Goal: Navigation & Orientation: Find specific page/section

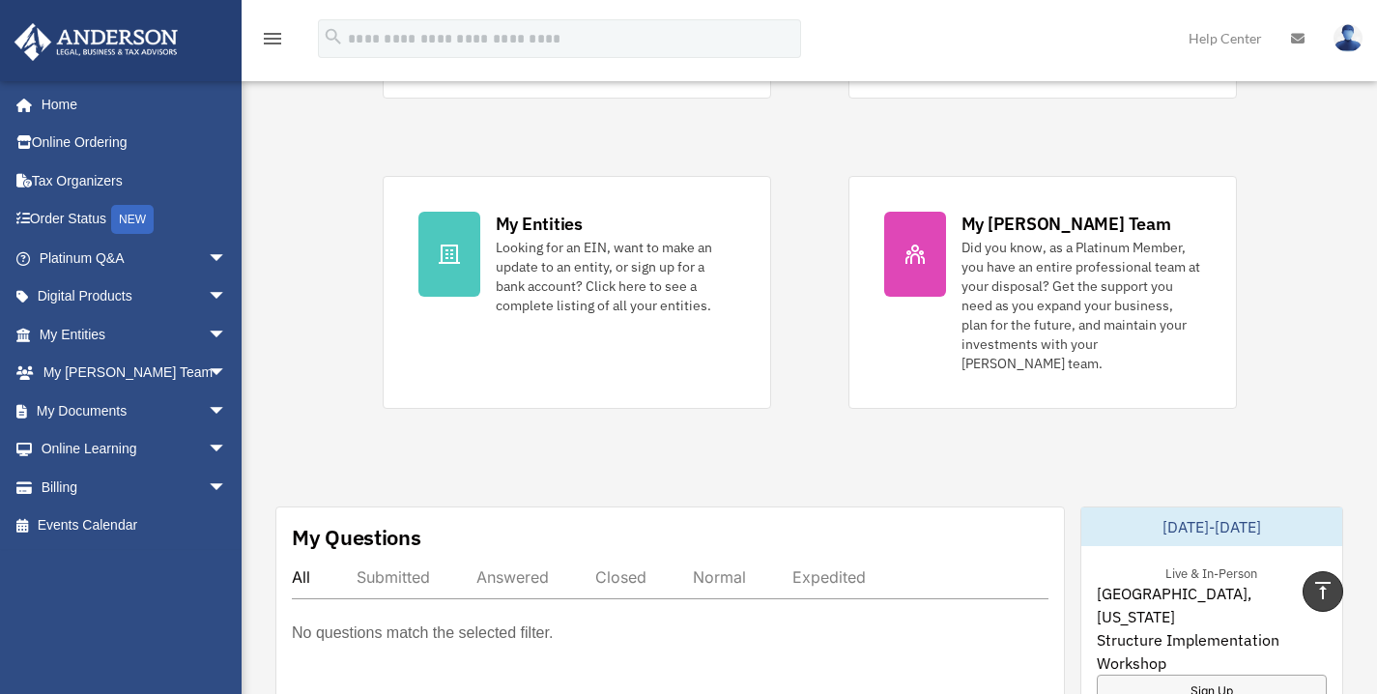
scroll to position [349, 0]
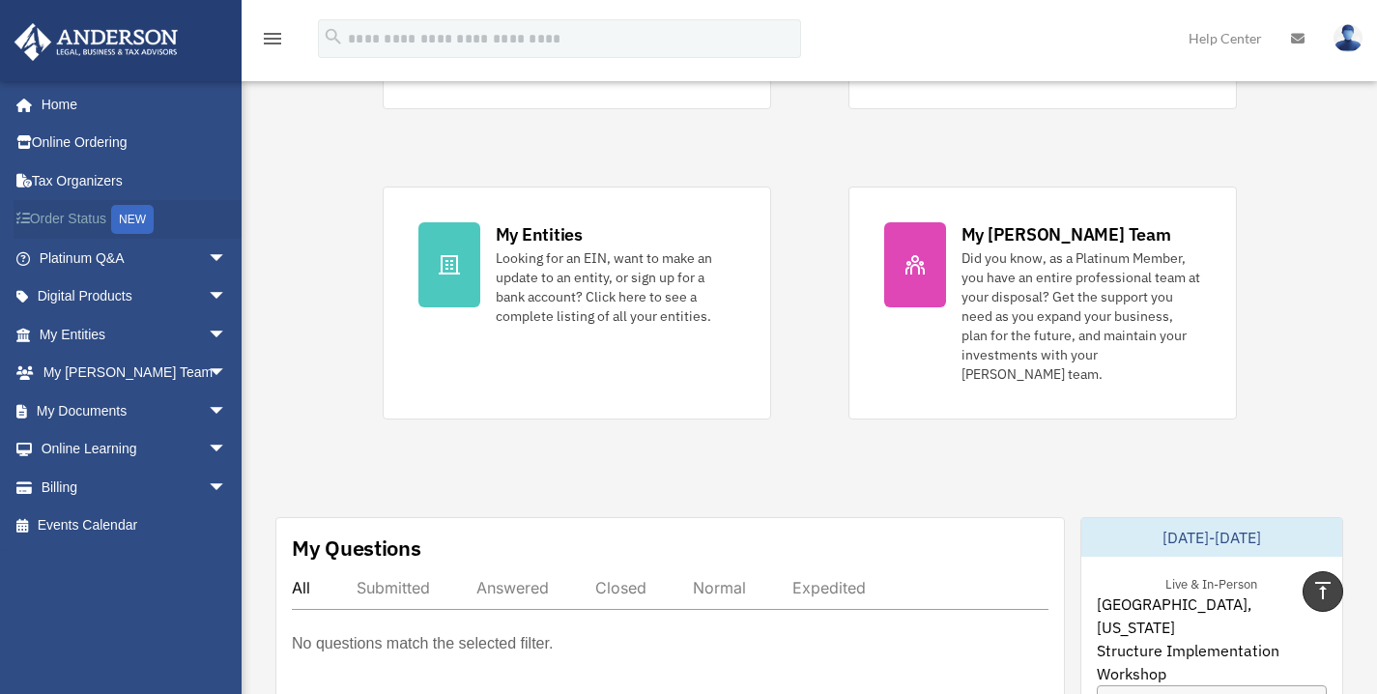
click at [95, 225] on link "Order Status NEW" at bounding box center [135, 220] width 243 height 40
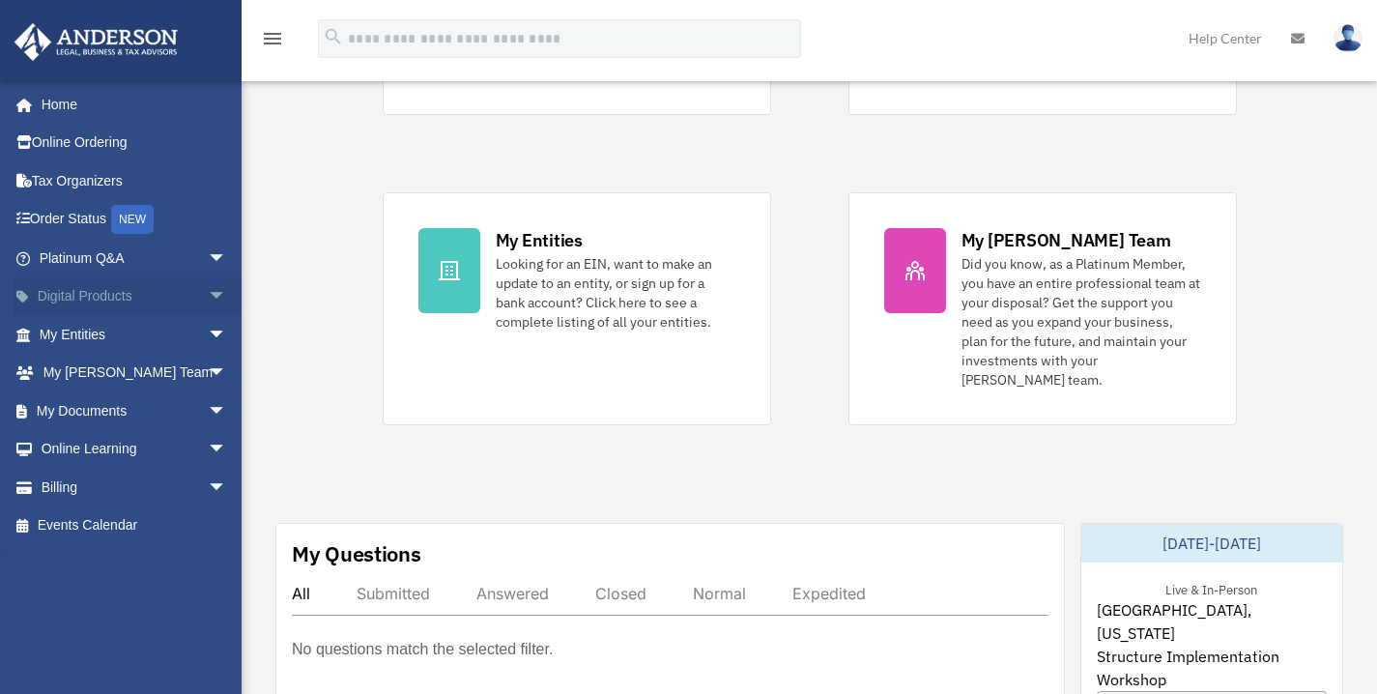
scroll to position [349, 0]
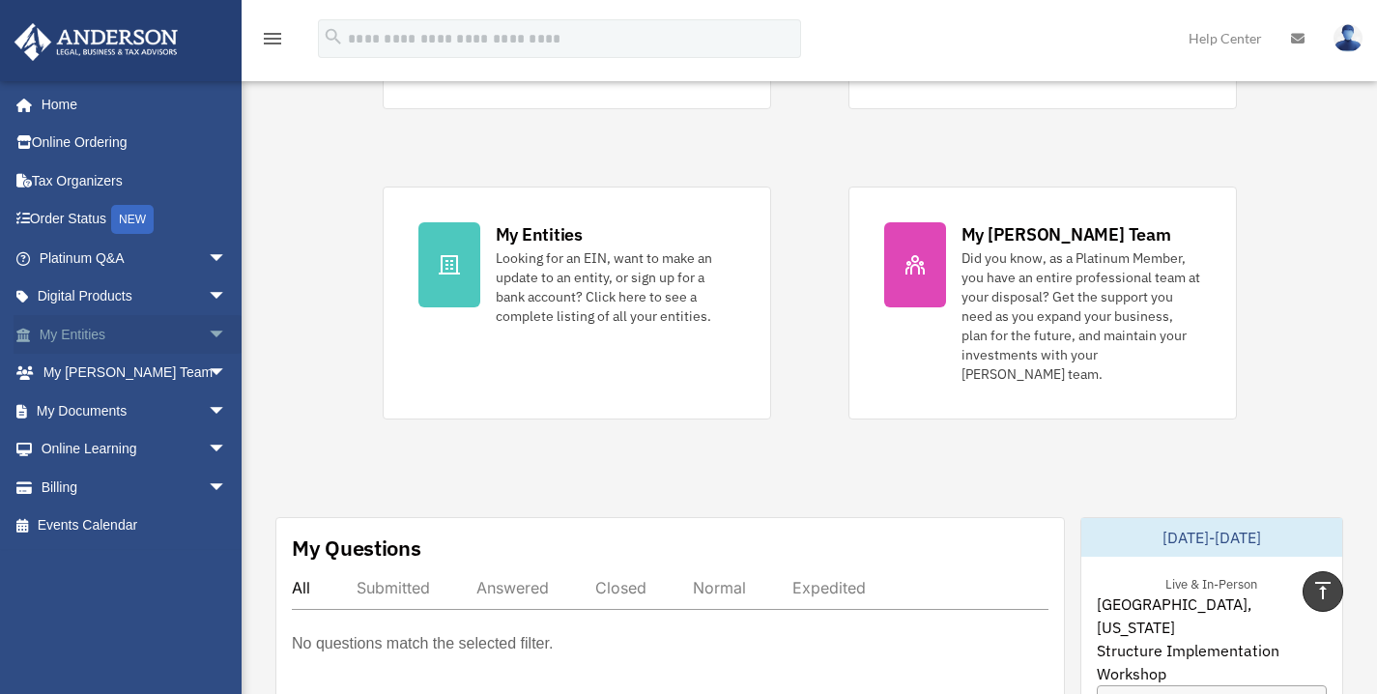
click at [209, 336] on span "arrow_drop_down" at bounding box center [227, 335] width 39 height 40
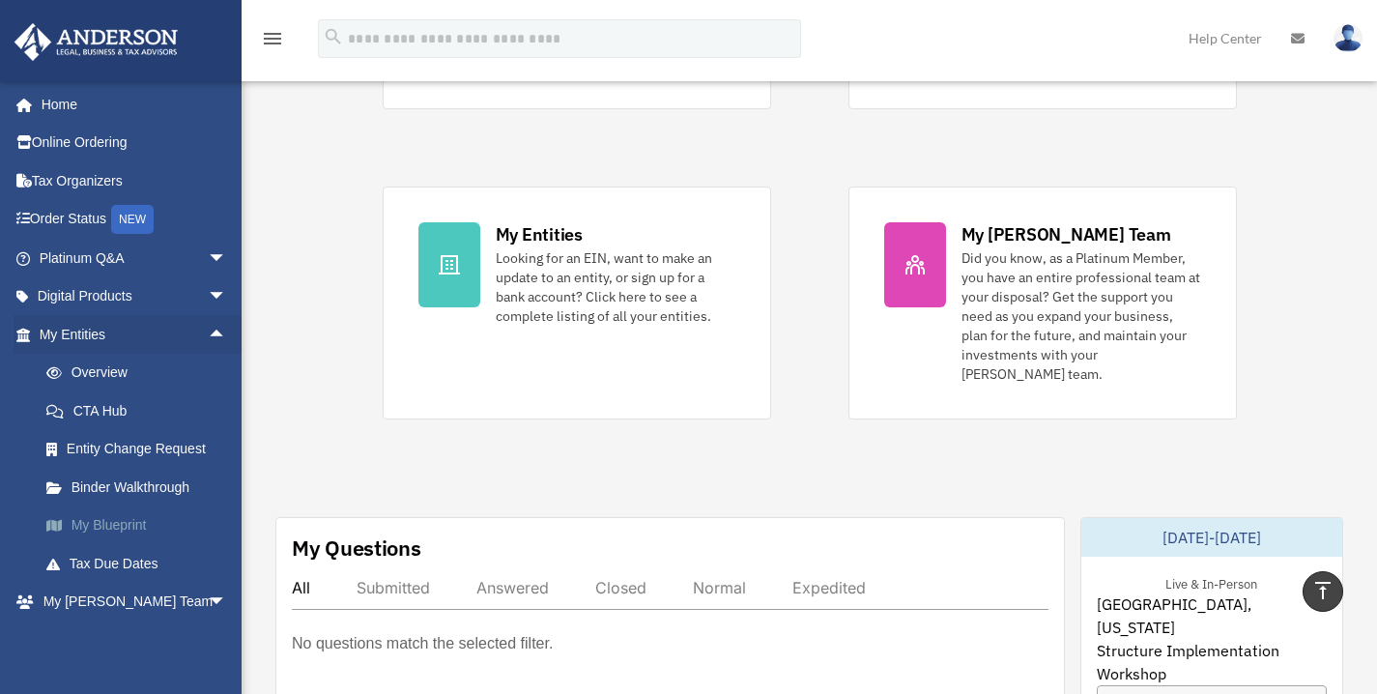
click at [135, 530] on link "My Blueprint" at bounding box center [141, 525] width 229 height 39
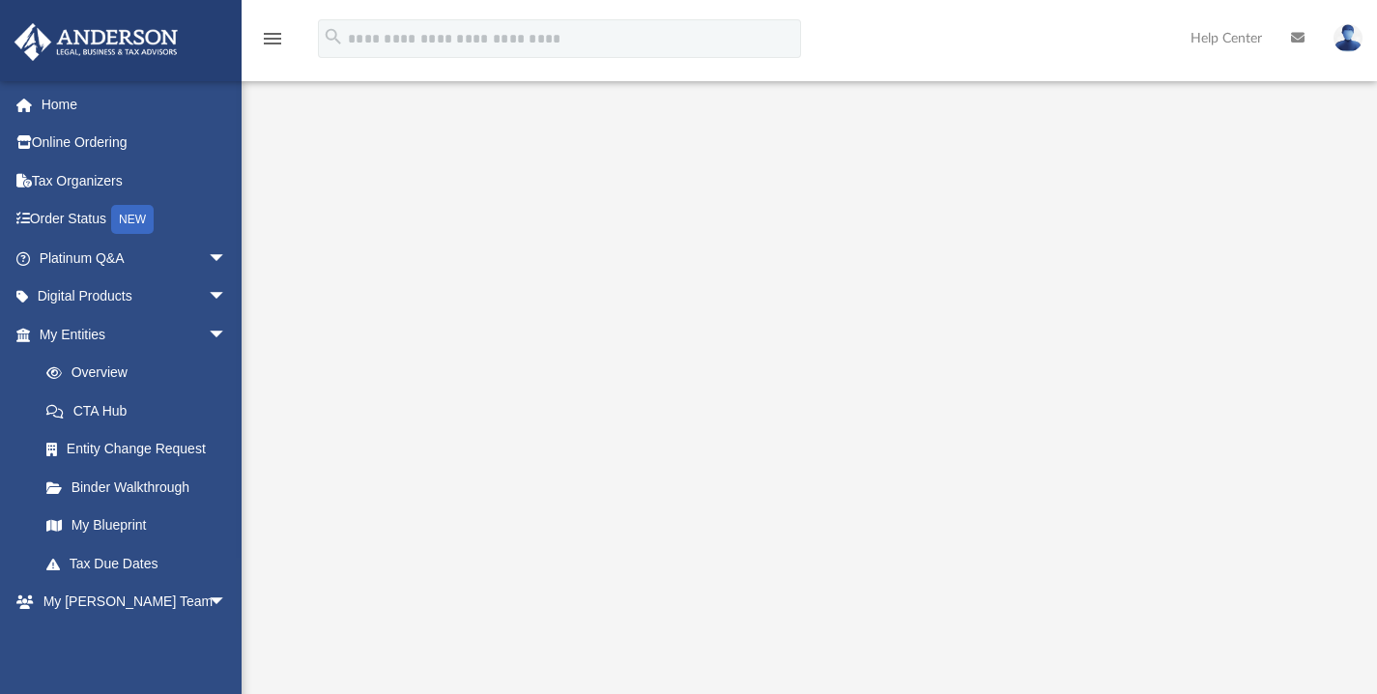
scroll to position [255, 0]
click at [102, 100] on link "Home" at bounding box center [135, 104] width 243 height 39
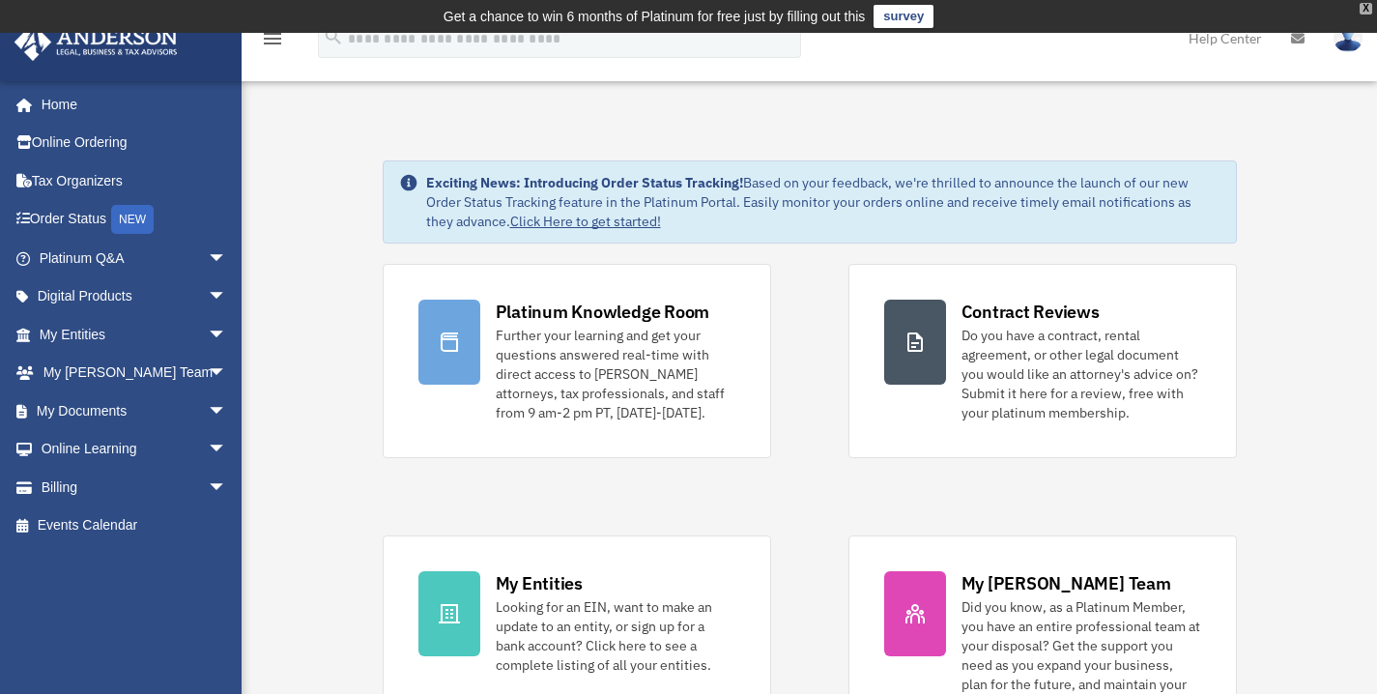
click at [1369, 6] on div "X" at bounding box center [1366, 9] width 13 height 12
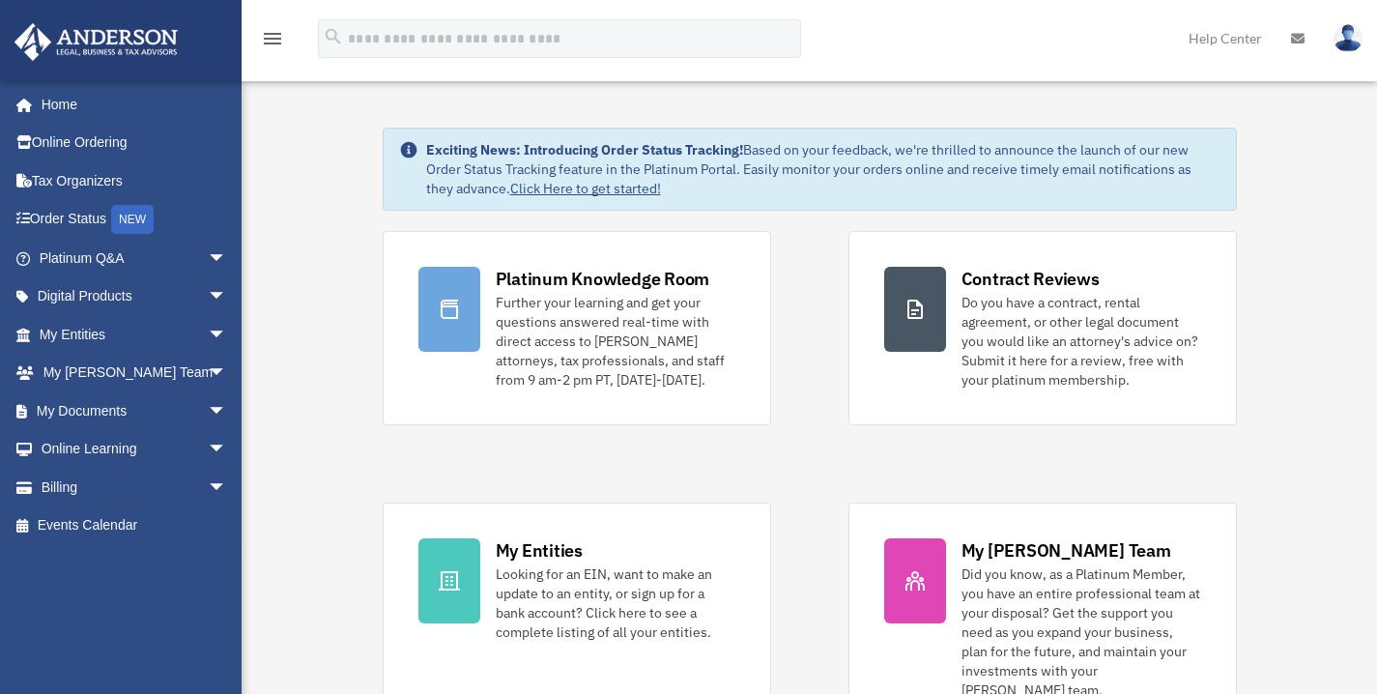
click at [1354, 30] on img at bounding box center [1348, 38] width 29 height 28
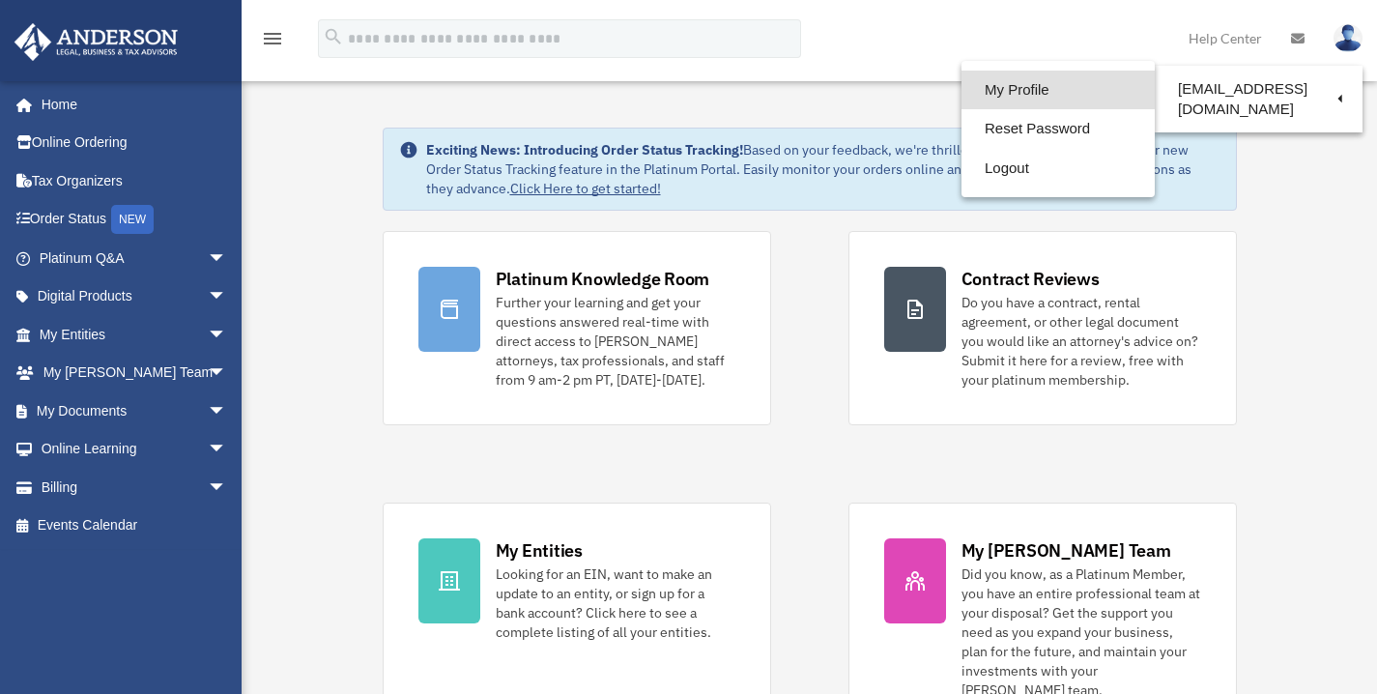
click at [1079, 88] on link "My Profile" at bounding box center [1058, 91] width 193 height 40
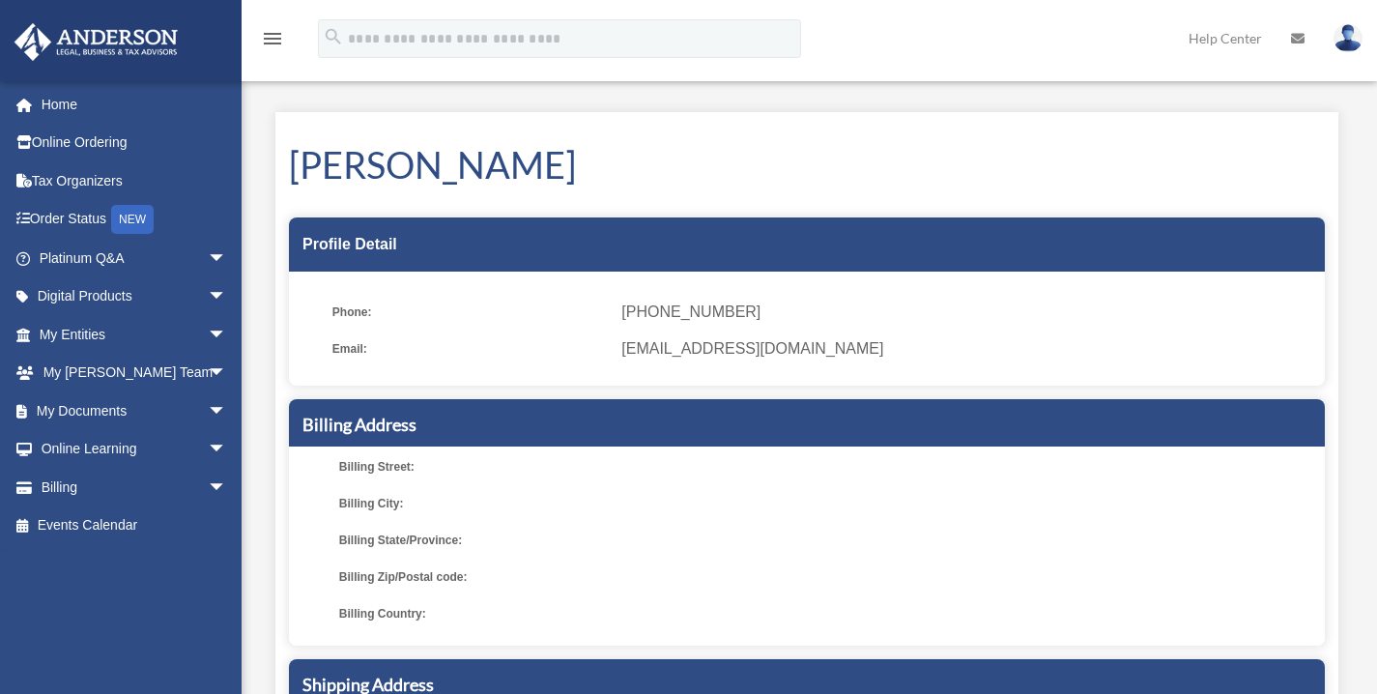
click at [418, 467] on span "Billing Street:" at bounding box center [476, 466] width 275 height 27
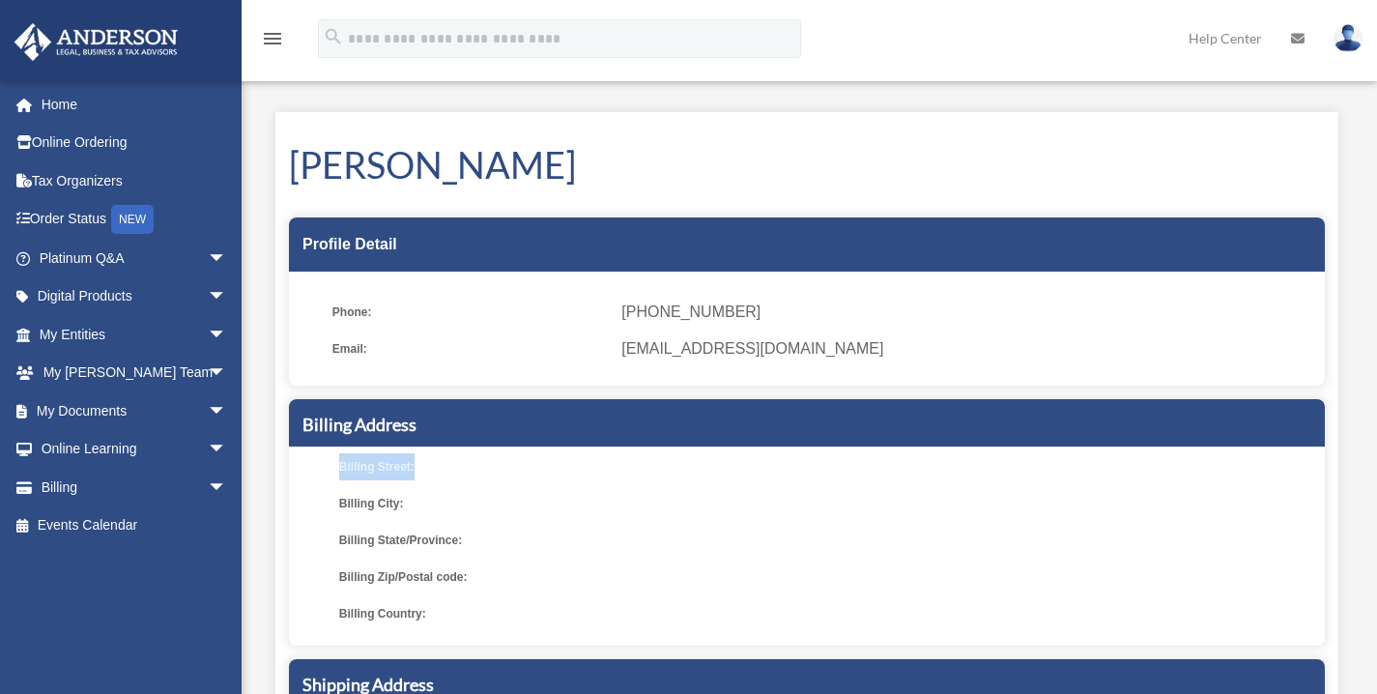
click at [470, 460] on span "Billing Street:" at bounding box center [476, 466] width 275 height 27
click at [1366, 39] on link at bounding box center [1348, 37] width 58 height 85
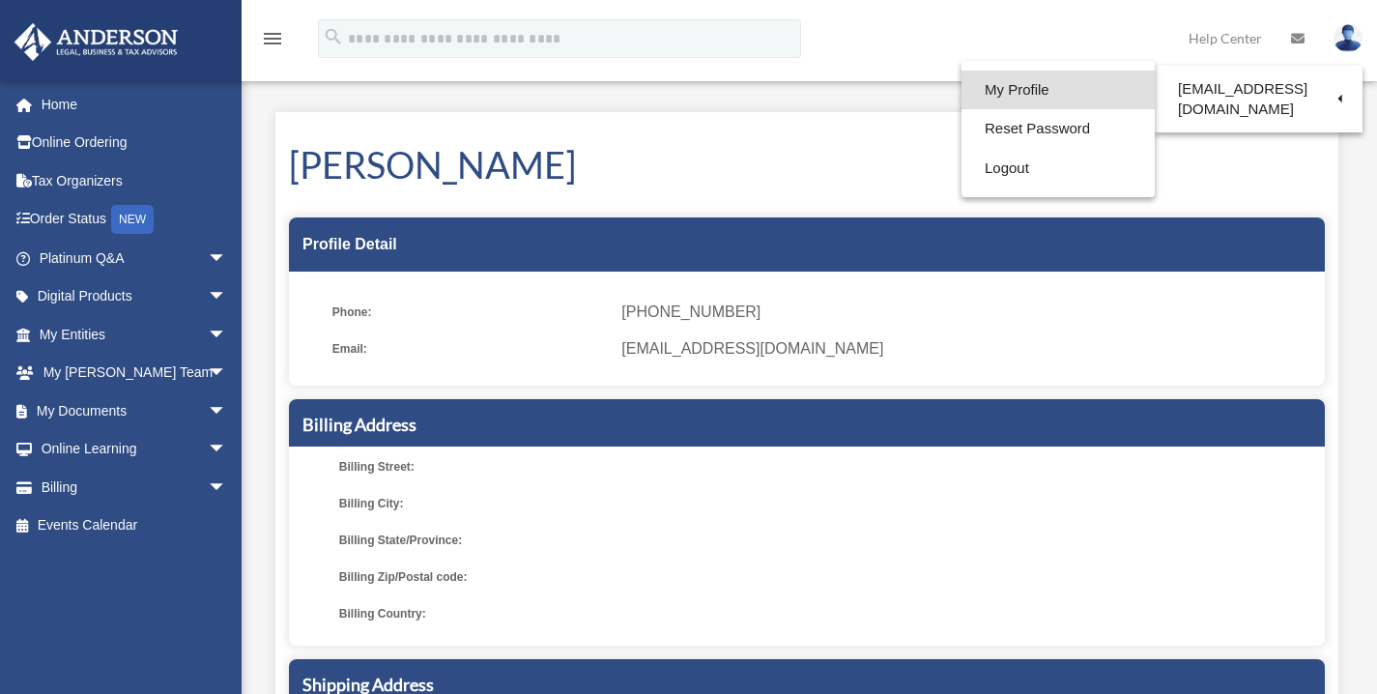
click at [1060, 87] on link "My Profile" at bounding box center [1058, 91] width 193 height 40
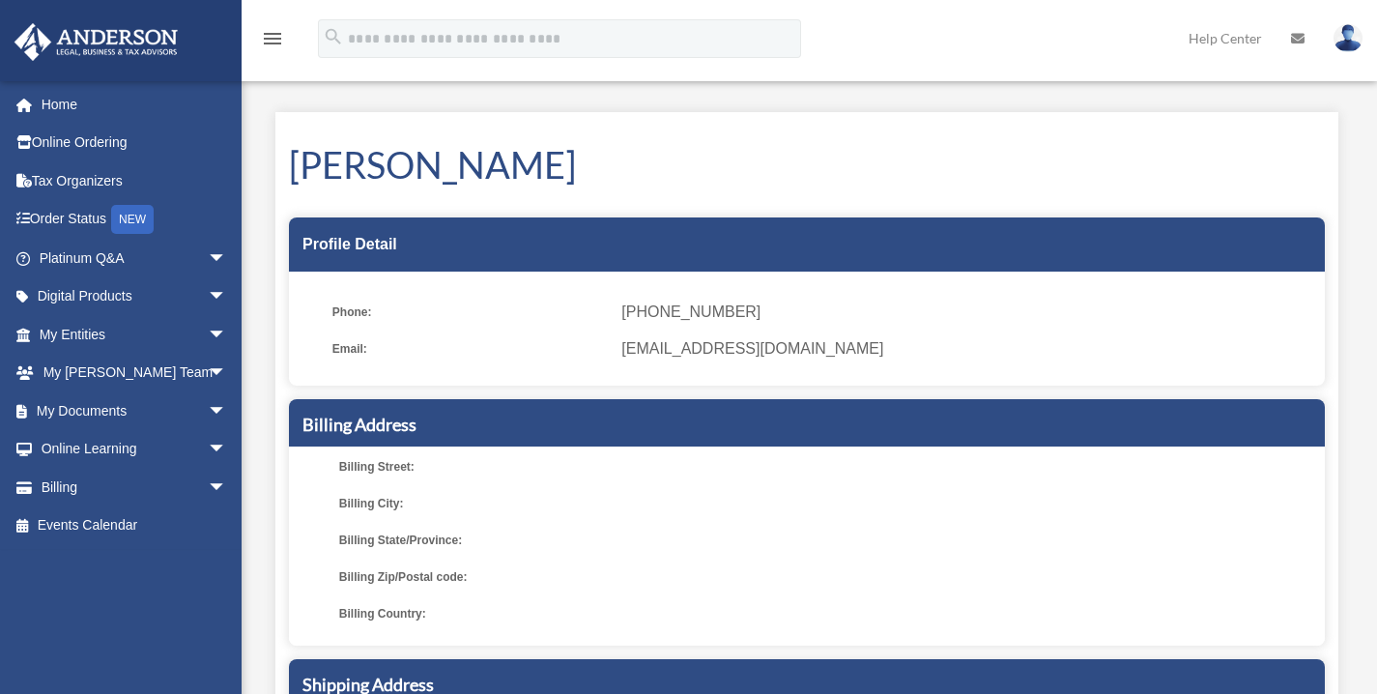
click at [709, 309] on span "[PHONE_NUMBER]" at bounding box center [967, 312] width 690 height 27
click at [420, 466] on span "Billing Street:" at bounding box center [476, 466] width 275 height 27
click at [413, 467] on span "Billing Street:" at bounding box center [476, 466] width 275 height 27
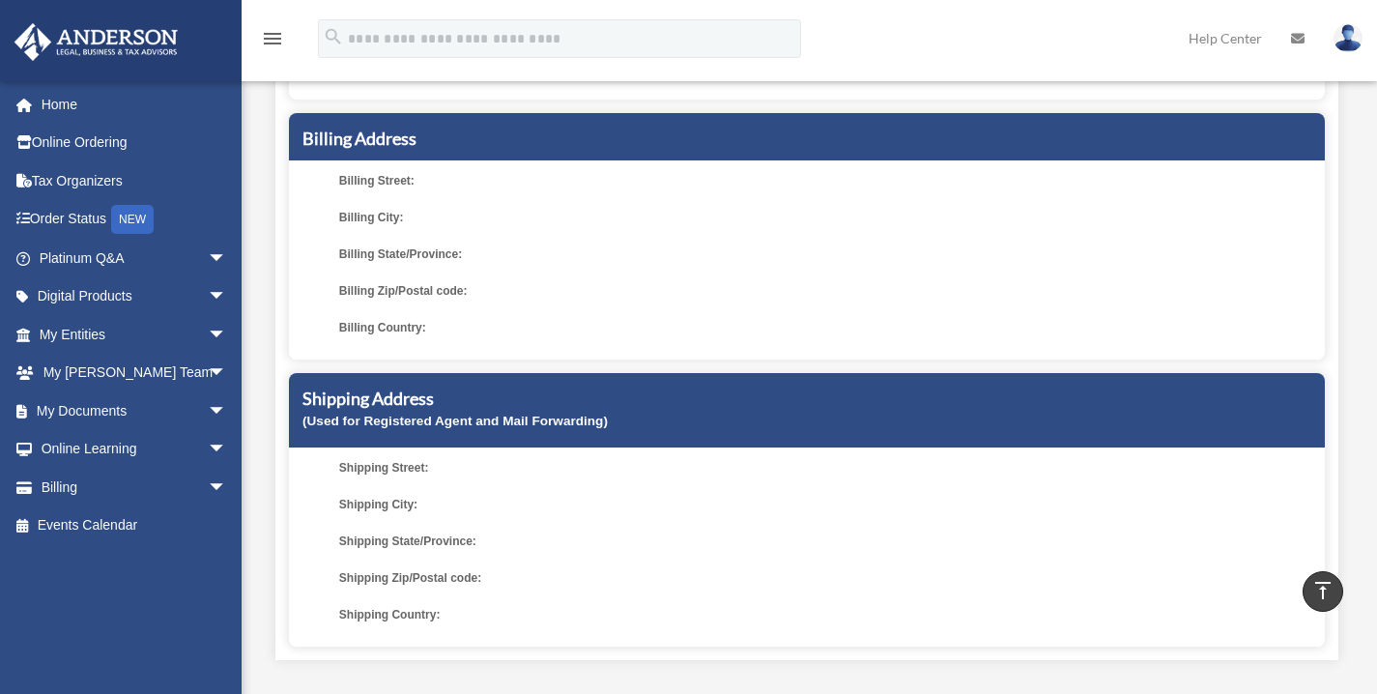
scroll to position [283, 0]
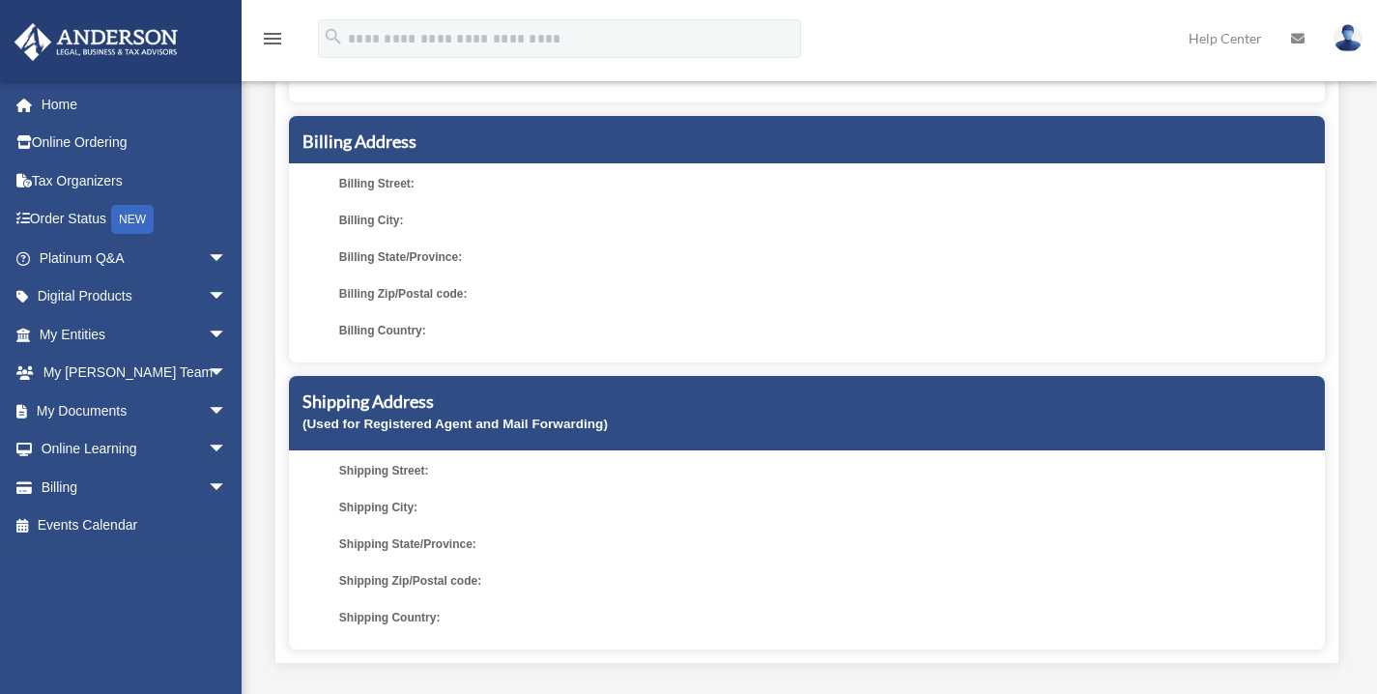
click at [609, 264] on span "Billing State/Province:" at bounding box center [476, 257] width 275 height 27
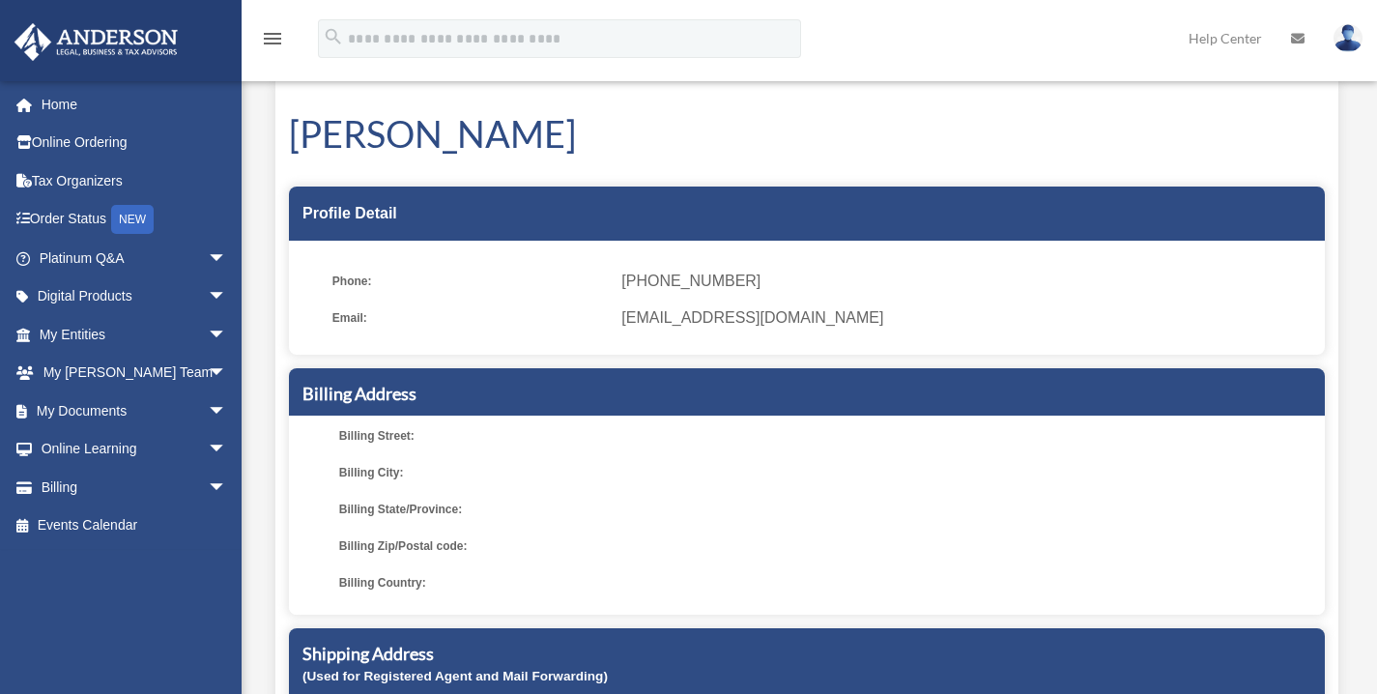
scroll to position [0, 0]
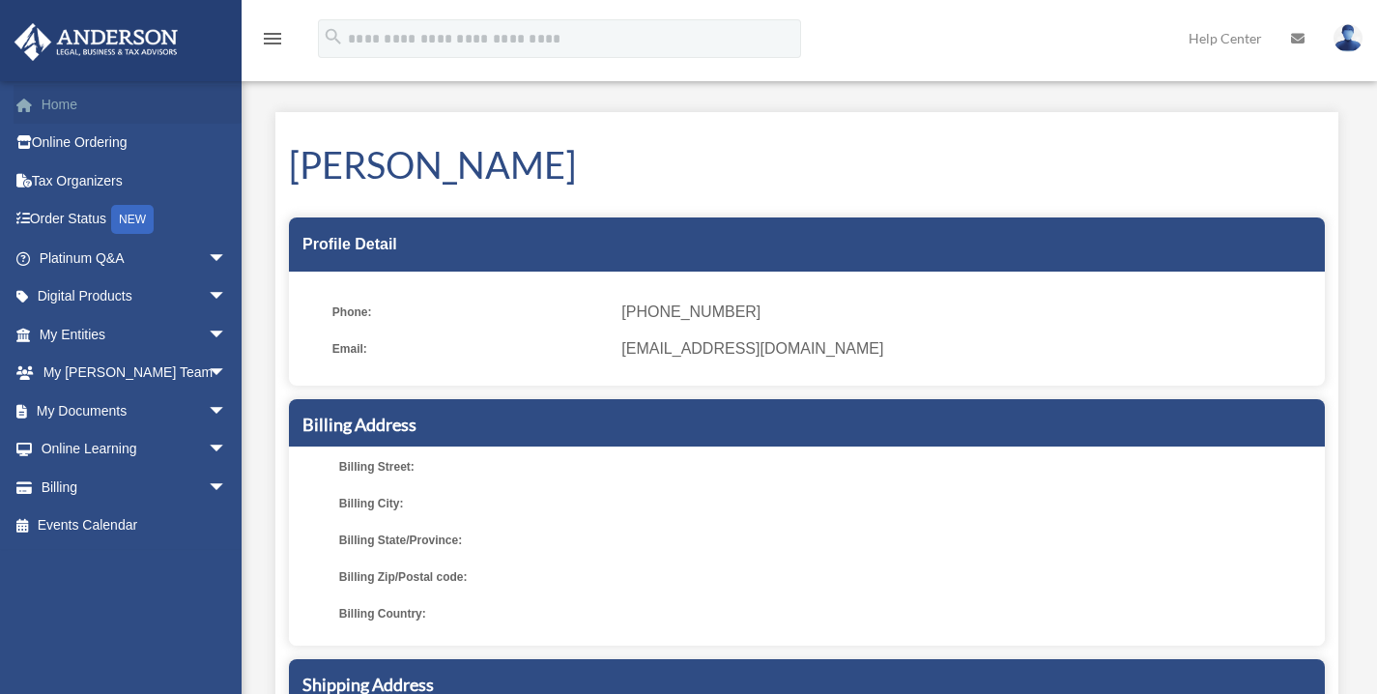
click at [93, 94] on link "Home" at bounding box center [135, 104] width 243 height 39
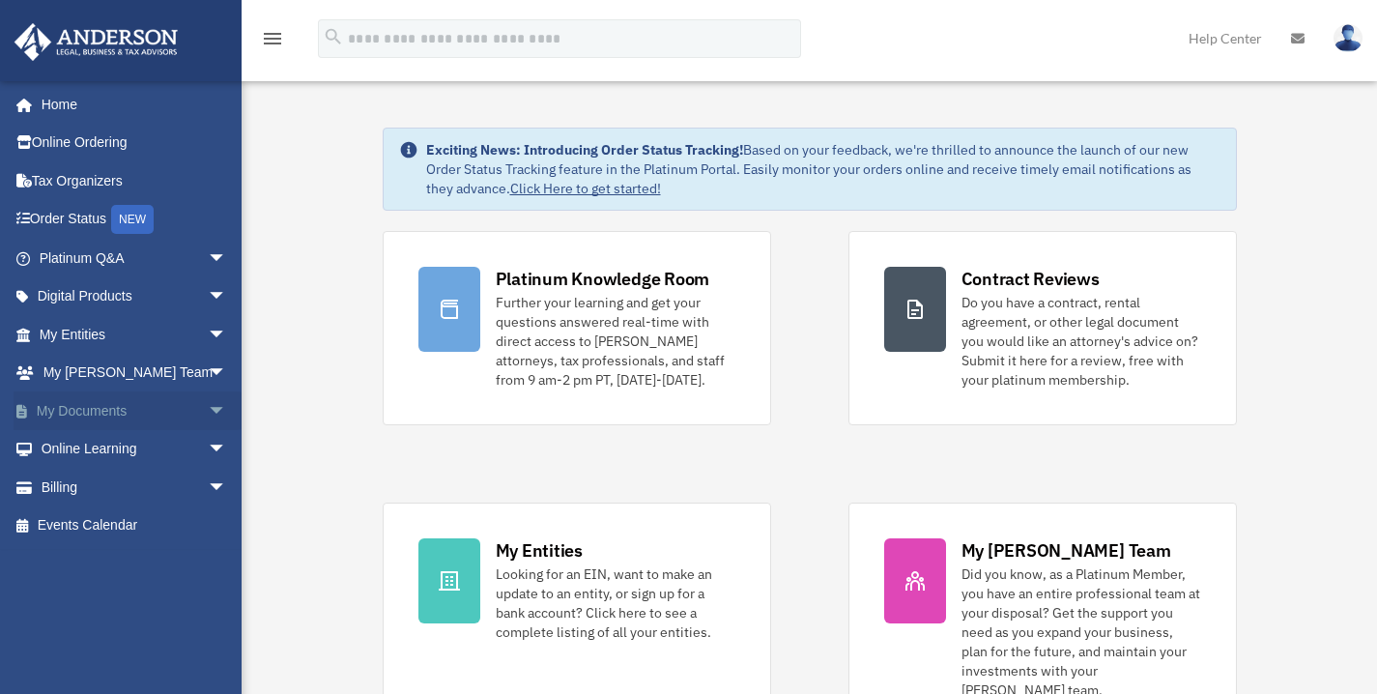
click at [208, 415] on span "arrow_drop_down" at bounding box center [227, 411] width 39 height 40
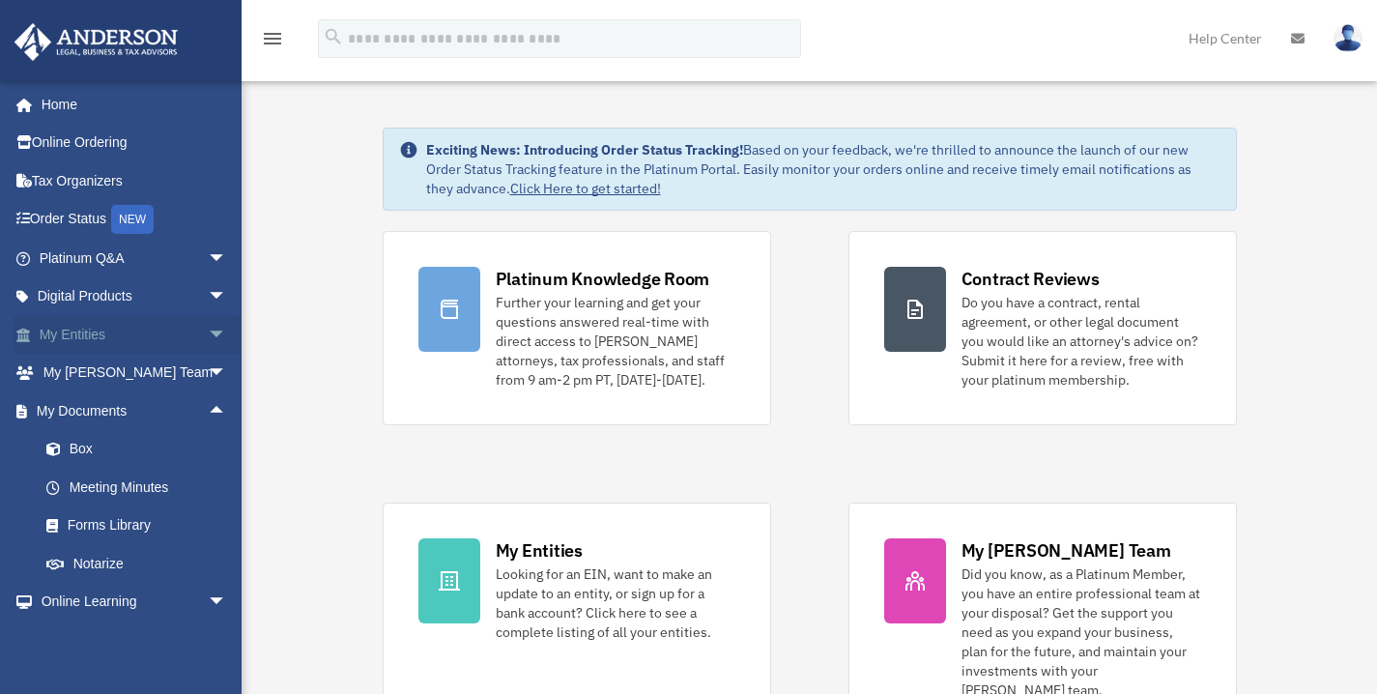
click at [208, 321] on span "arrow_drop_down" at bounding box center [227, 335] width 39 height 40
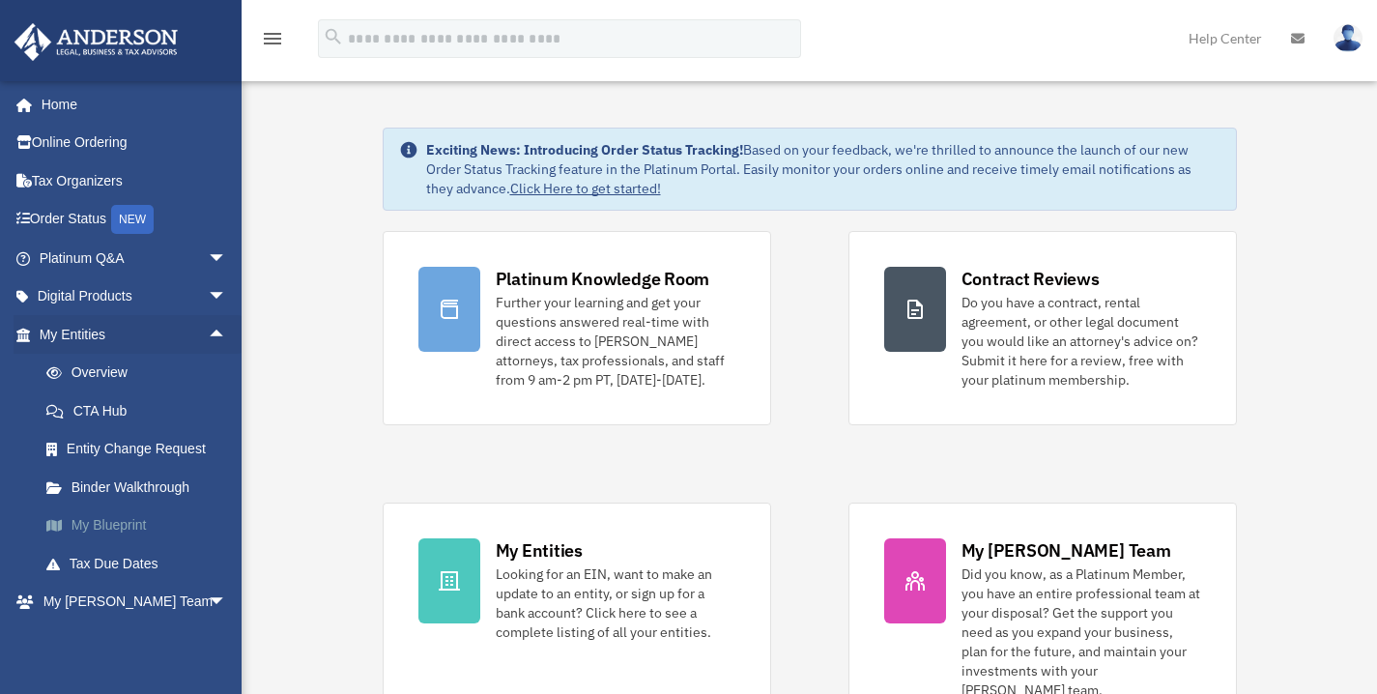
click at [172, 516] on link "My Blueprint" at bounding box center [141, 525] width 229 height 39
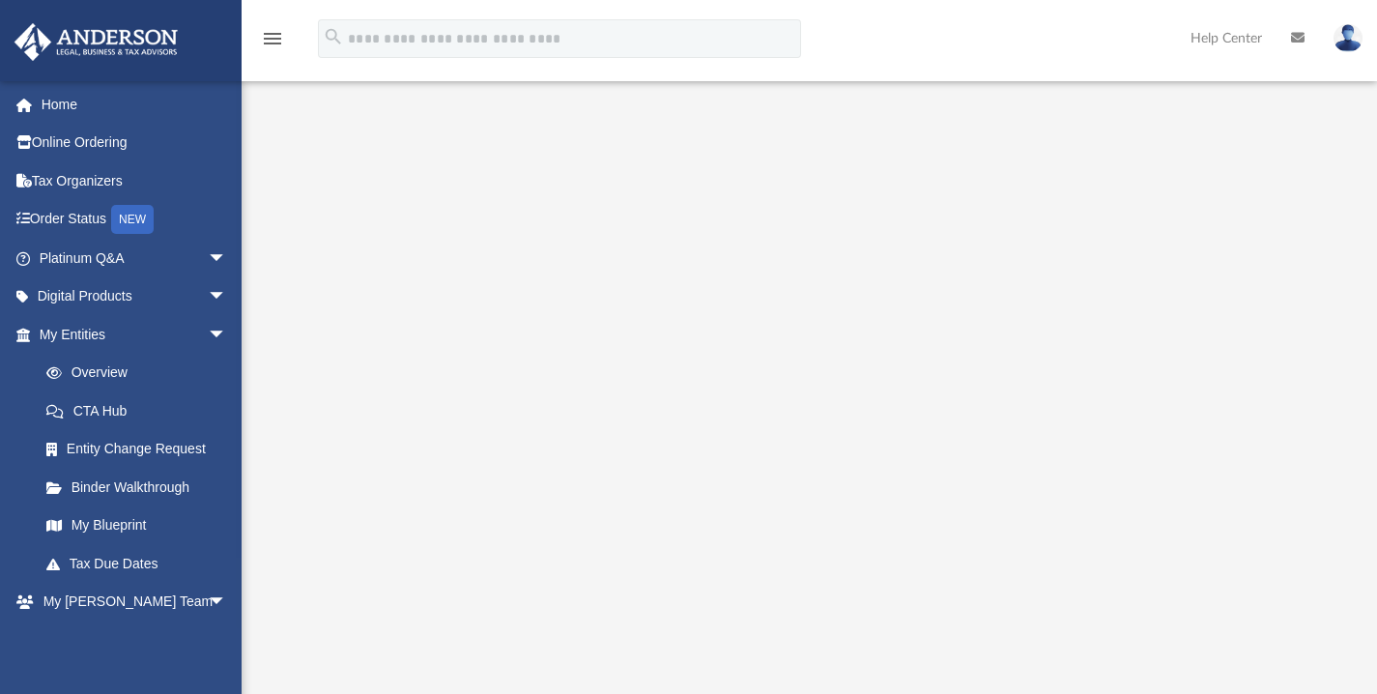
scroll to position [100, 0]
click at [208, 329] on span "arrow_drop_down" at bounding box center [227, 335] width 39 height 40
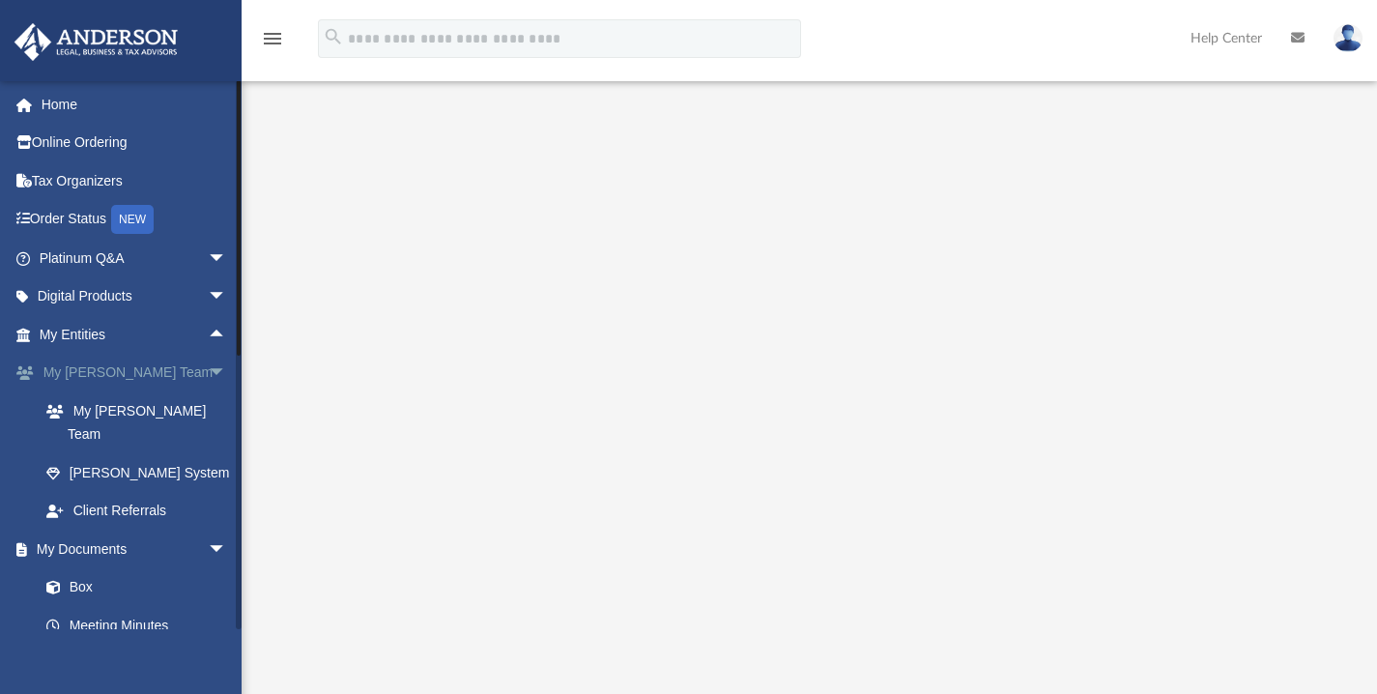
click at [208, 369] on span "arrow_drop_down" at bounding box center [227, 374] width 39 height 40
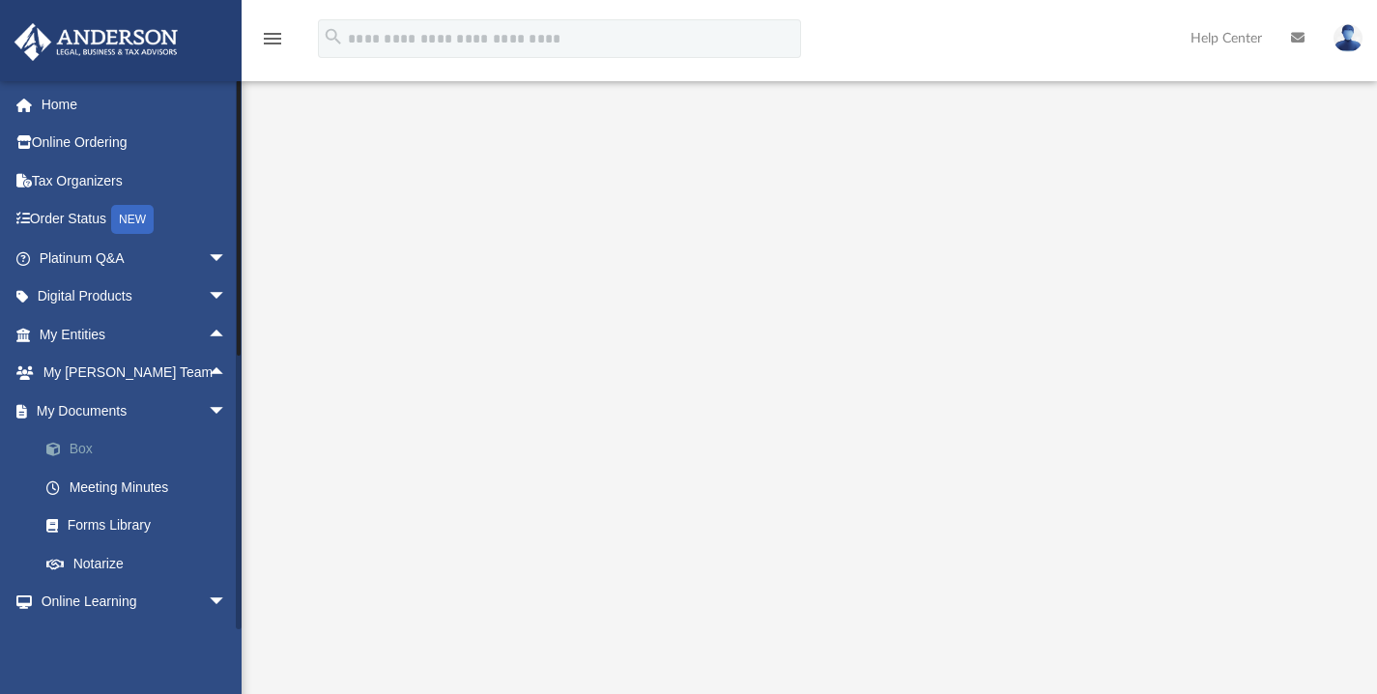
click at [134, 446] on link "Box" at bounding box center [141, 449] width 229 height 39
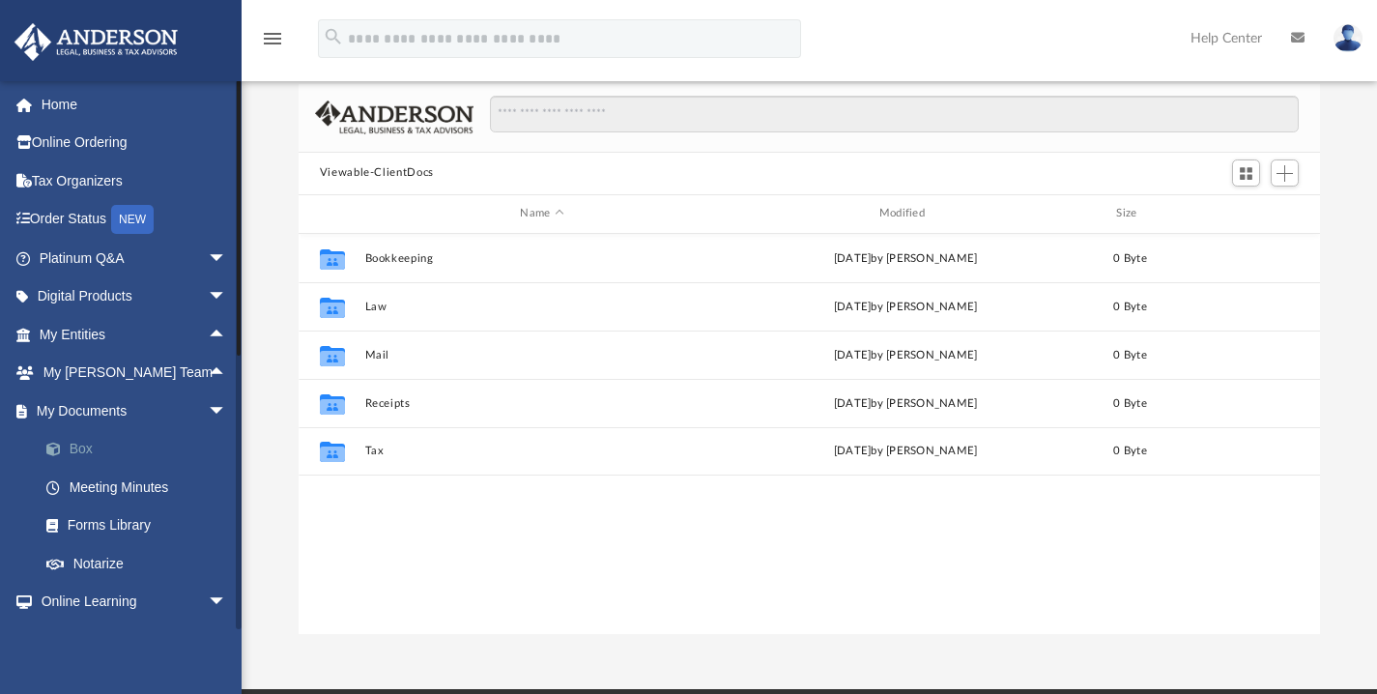
scroll to position [424, 1007]
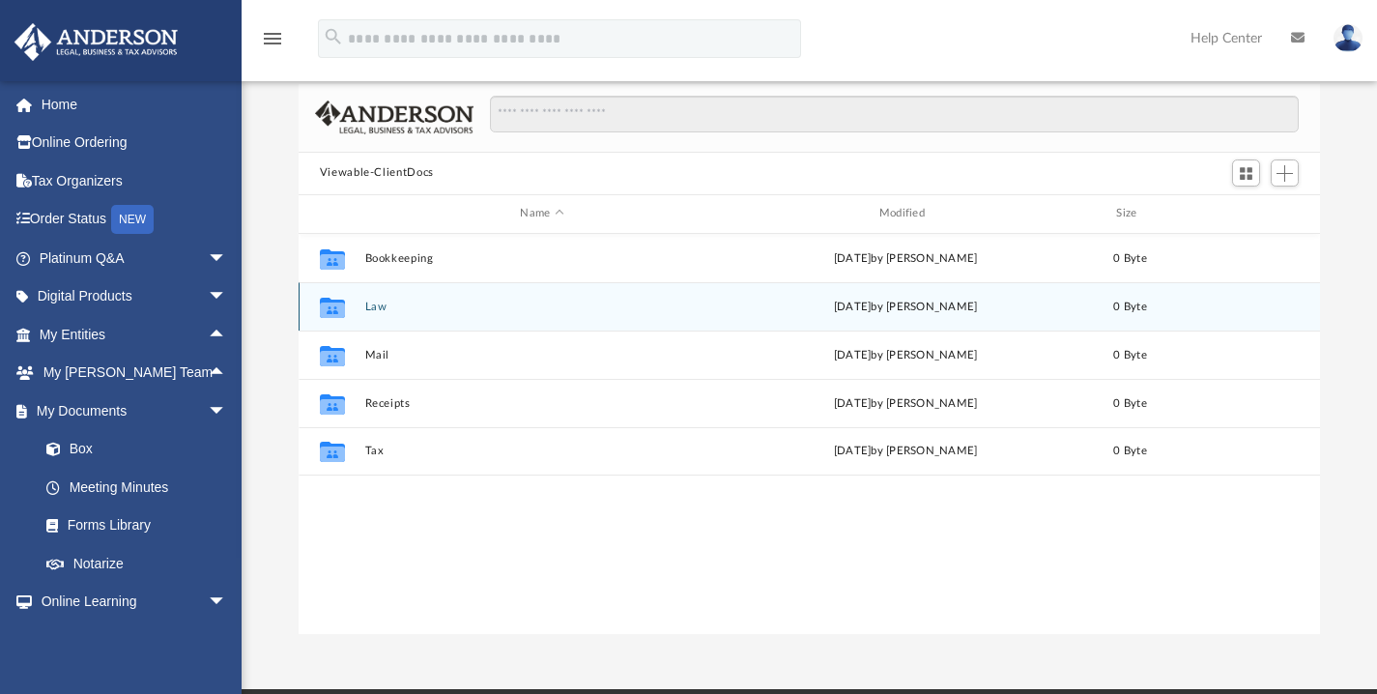
click at [509, 289] on div "Collaborated Folder Law Mon Jul 21 2025 by Charles Rogler 0 Byte" at bounding box center [810, 306] width 1023 height 48
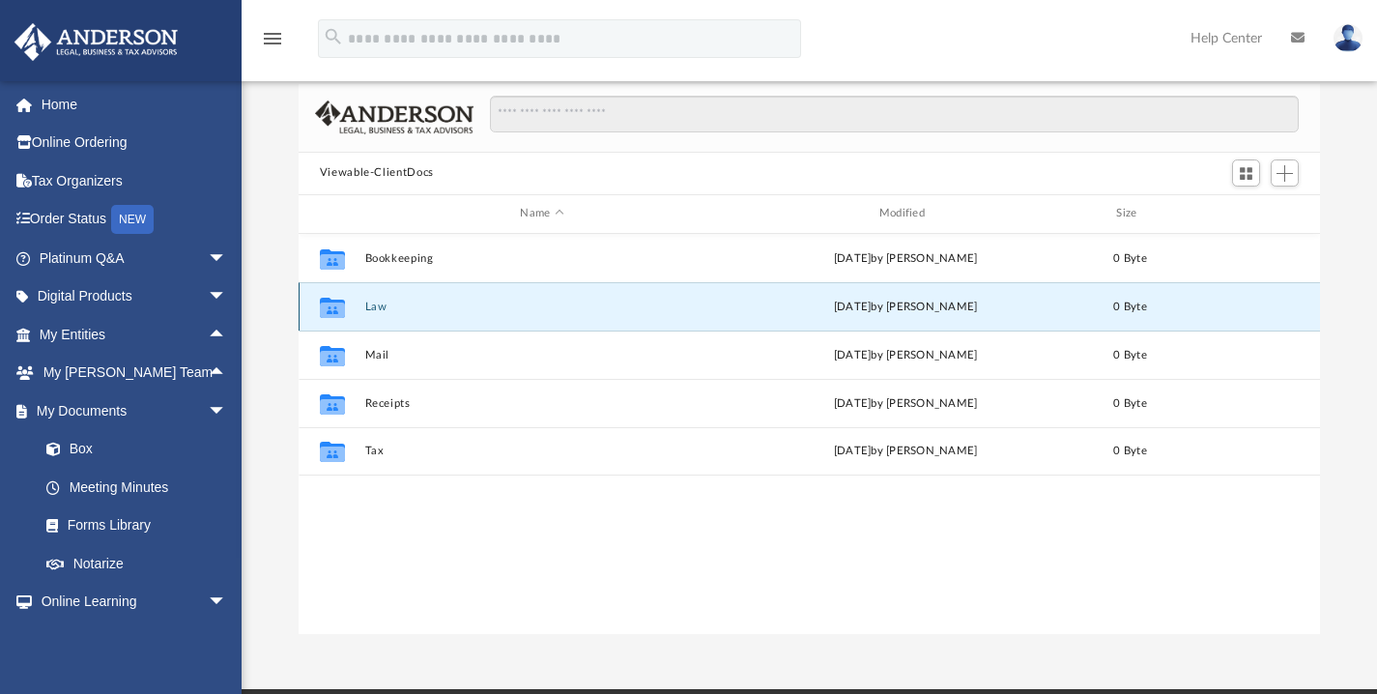
click at [343, 301] on icon "grid" at bounding box center [332, 307] width 25 height 20
click at [488, 296] on div "Collaborated Folder Law Mon Jul 21 2025 by Charles Rogler 0 Byte" at bounding box center [810, 306] width 1023 height 48
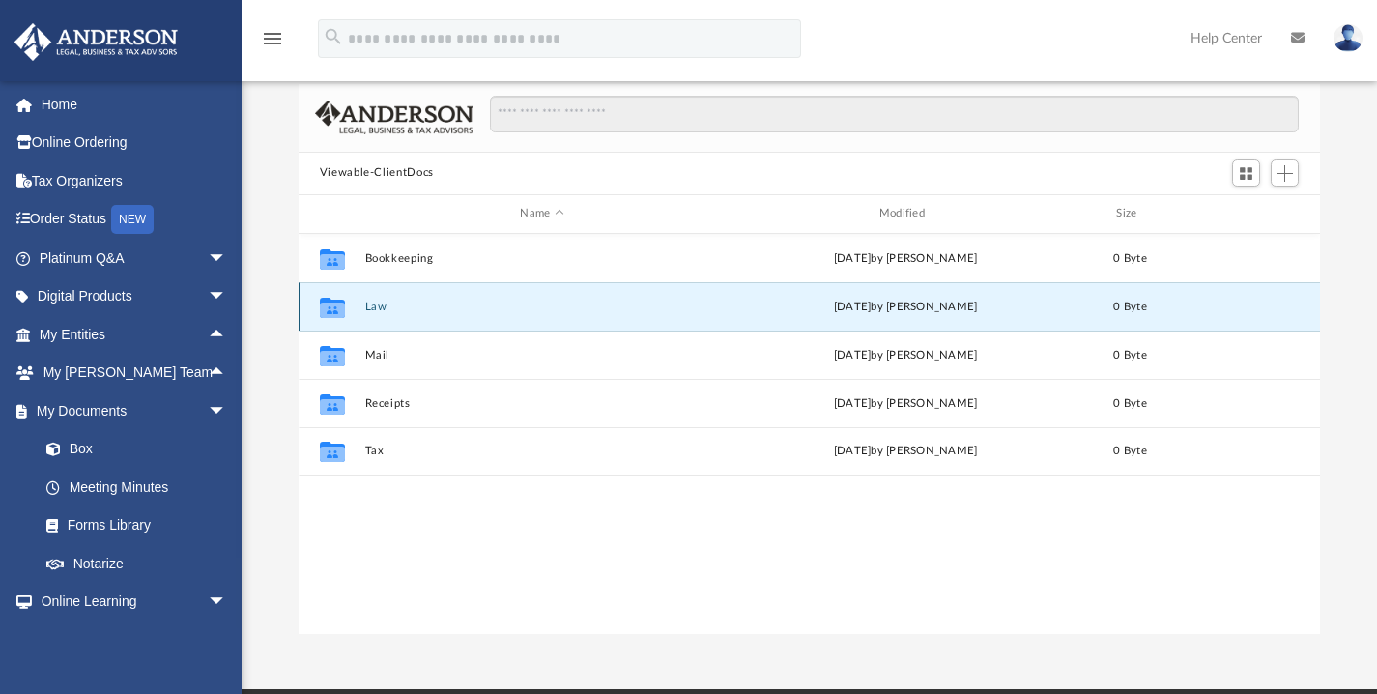
click at [310, 315] on div "Collaborated Folder" at bounding box center [332, 306] width 48 height 31
click at [522, 306] on button "Law" at bounding box center [541, 306] width 355 height 13
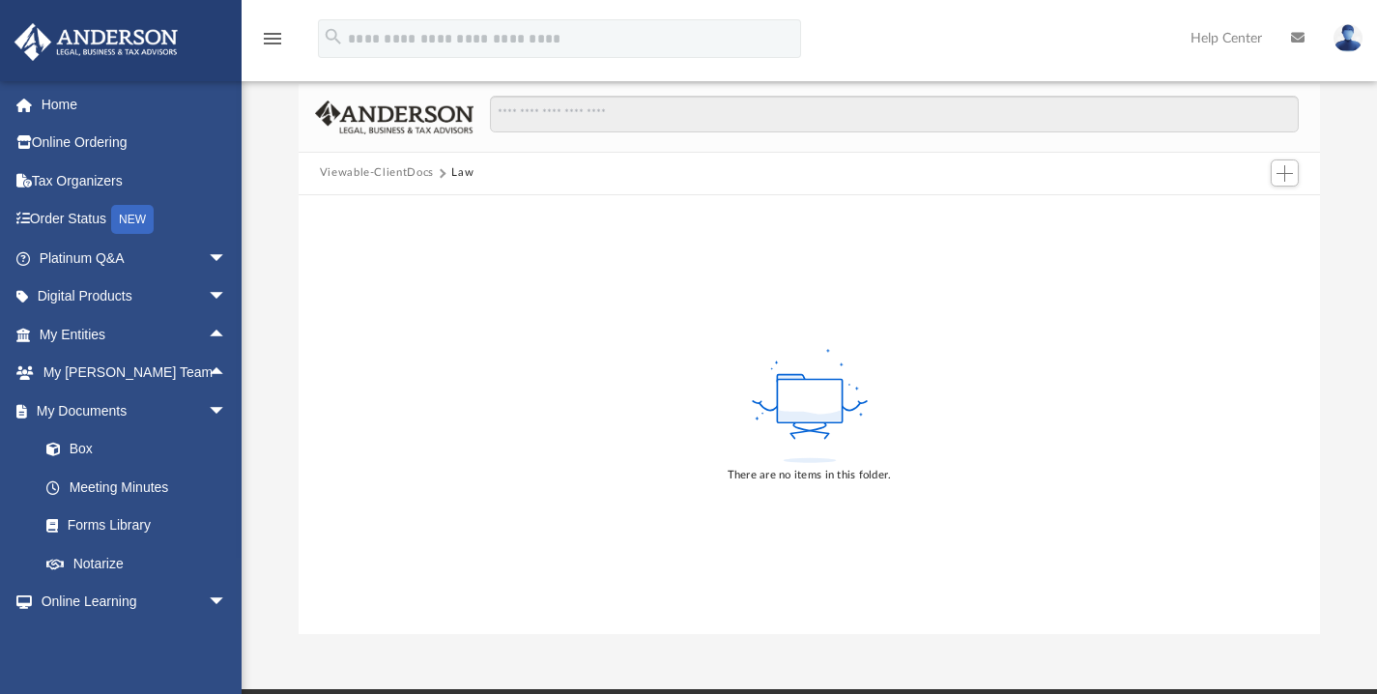
click at [429, 177] on button "Viewable-ClientDocs" at bounding box center [377, 172] width 114 height 17
